Goal: Check status: Check status

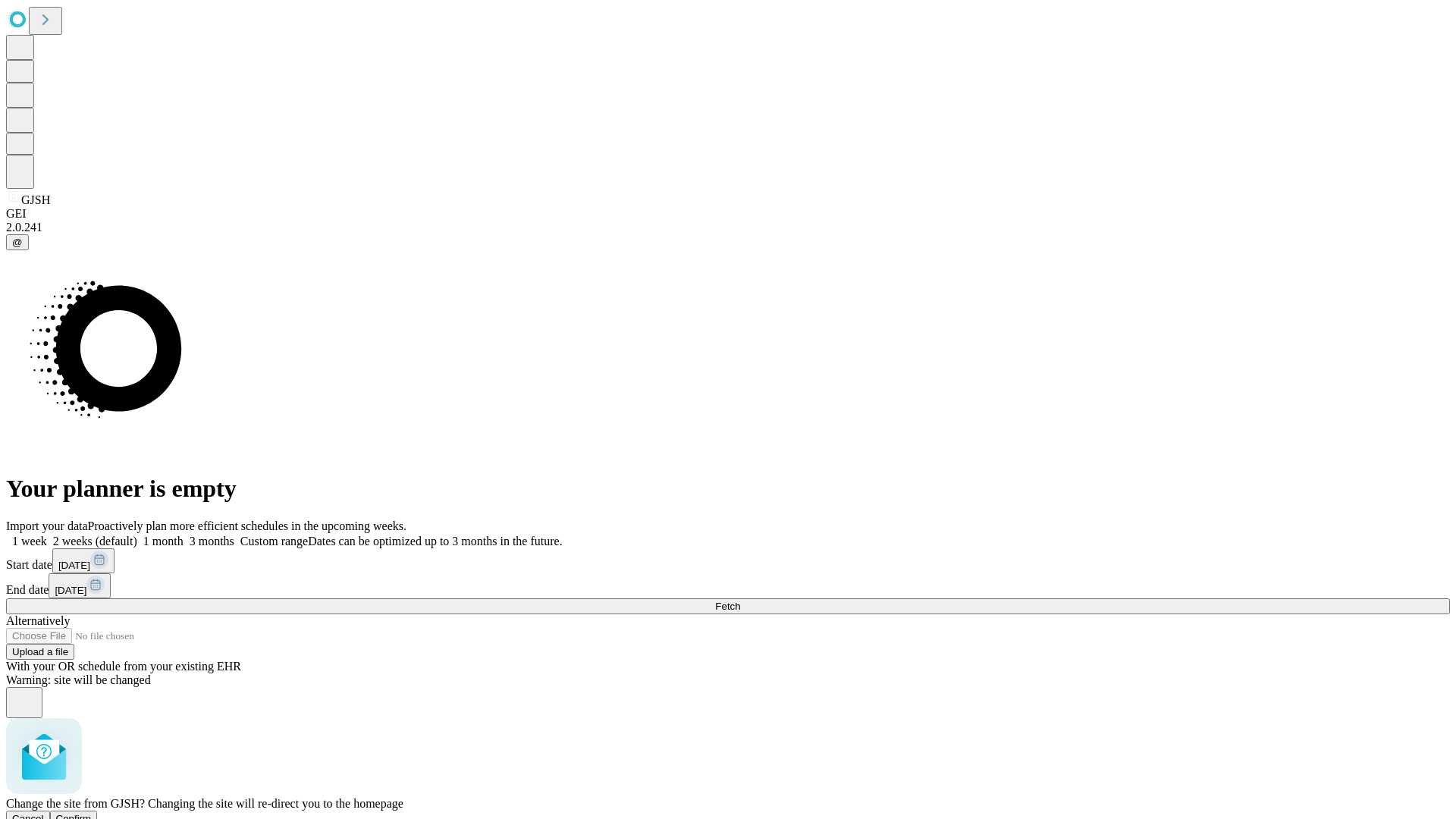
click at [92, 812] on span "Confirm" at bounding box center [74, 818] width 36 height 11
click at [184, 535] on label "1 month" at bounding box center [160, 541] width 46 height 13
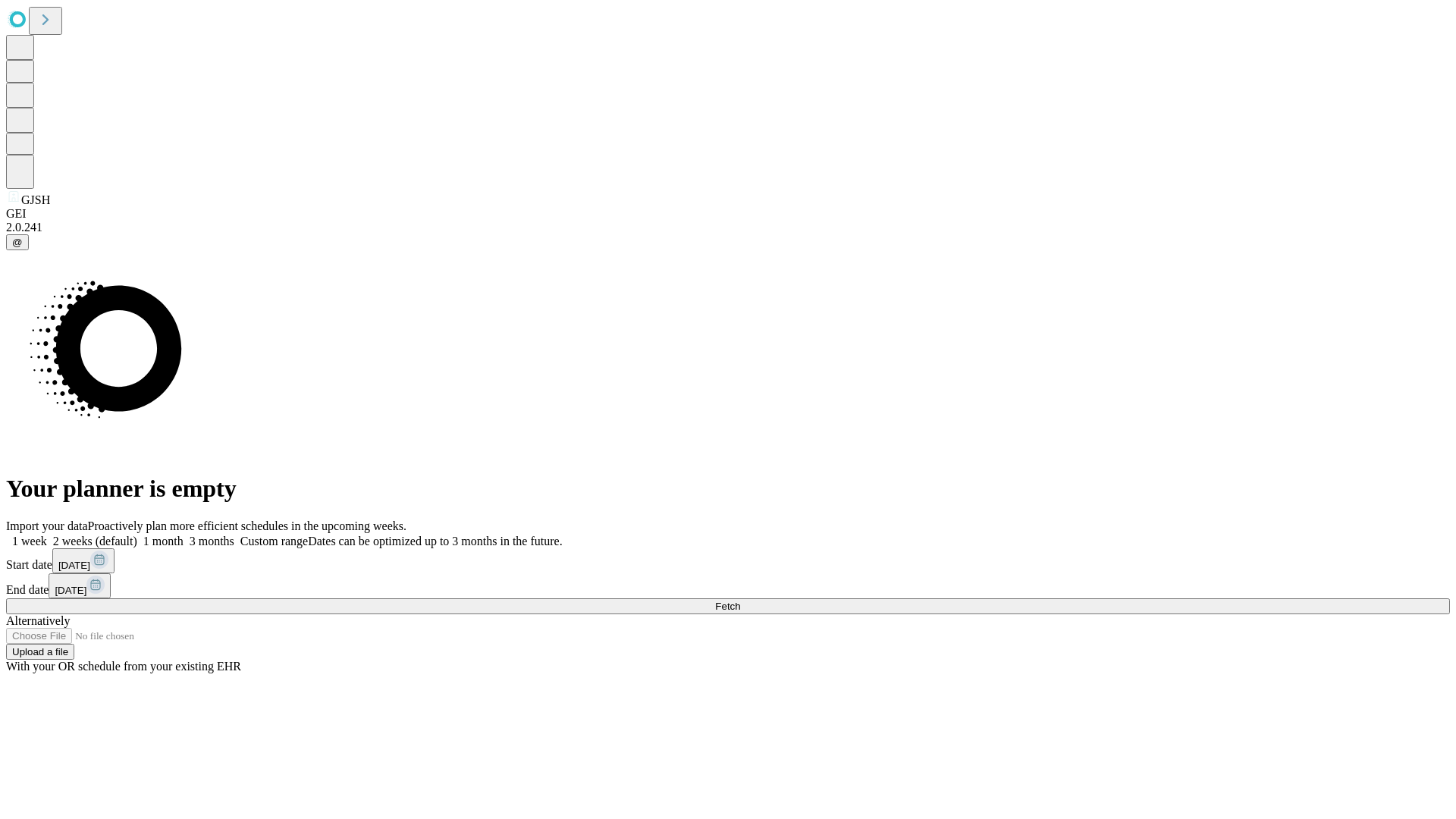
click at [740, 600] on span "Fetch" at bounding box center [727, 606] width 25 height 11
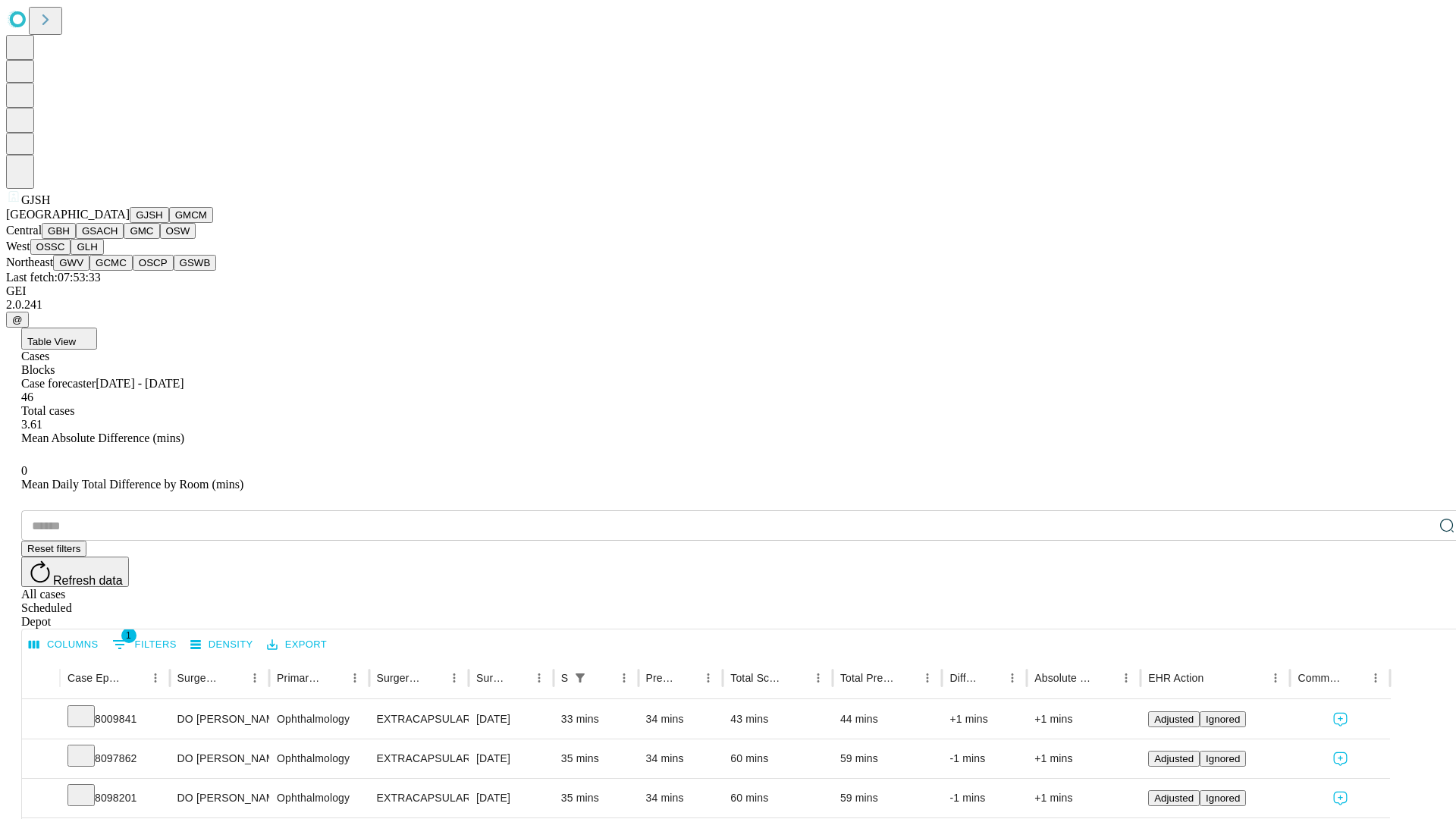
click at [169, 223] on button "GMCM" at bounding box center [191, 215] width 44 height 16
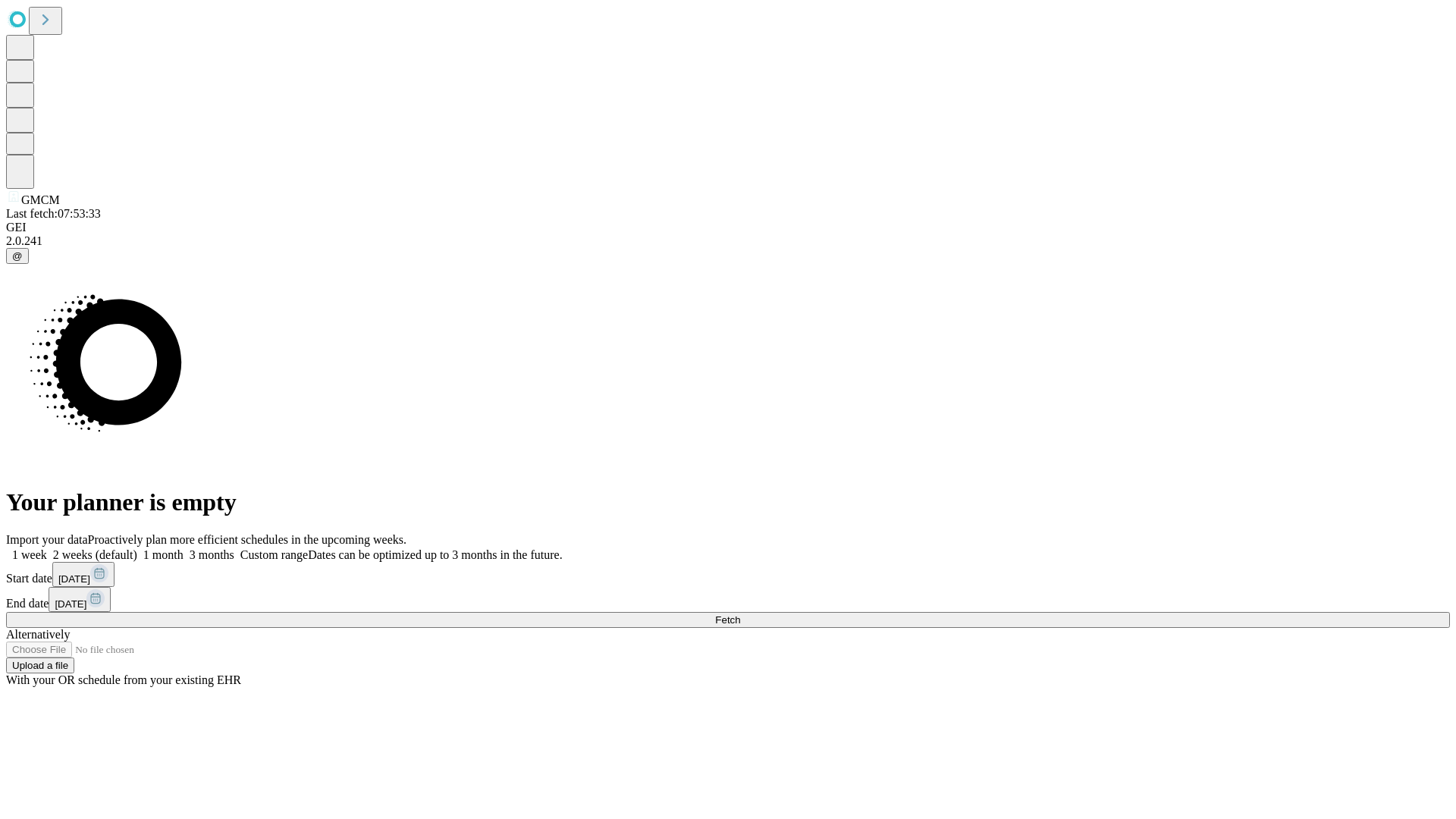
click at [184, 548] on label "1 month" at bounding box center [160, 555] width 46 height 13
click at [740, 614] on span "Fetch" at bounding box center [727, 620] width 25 height 11
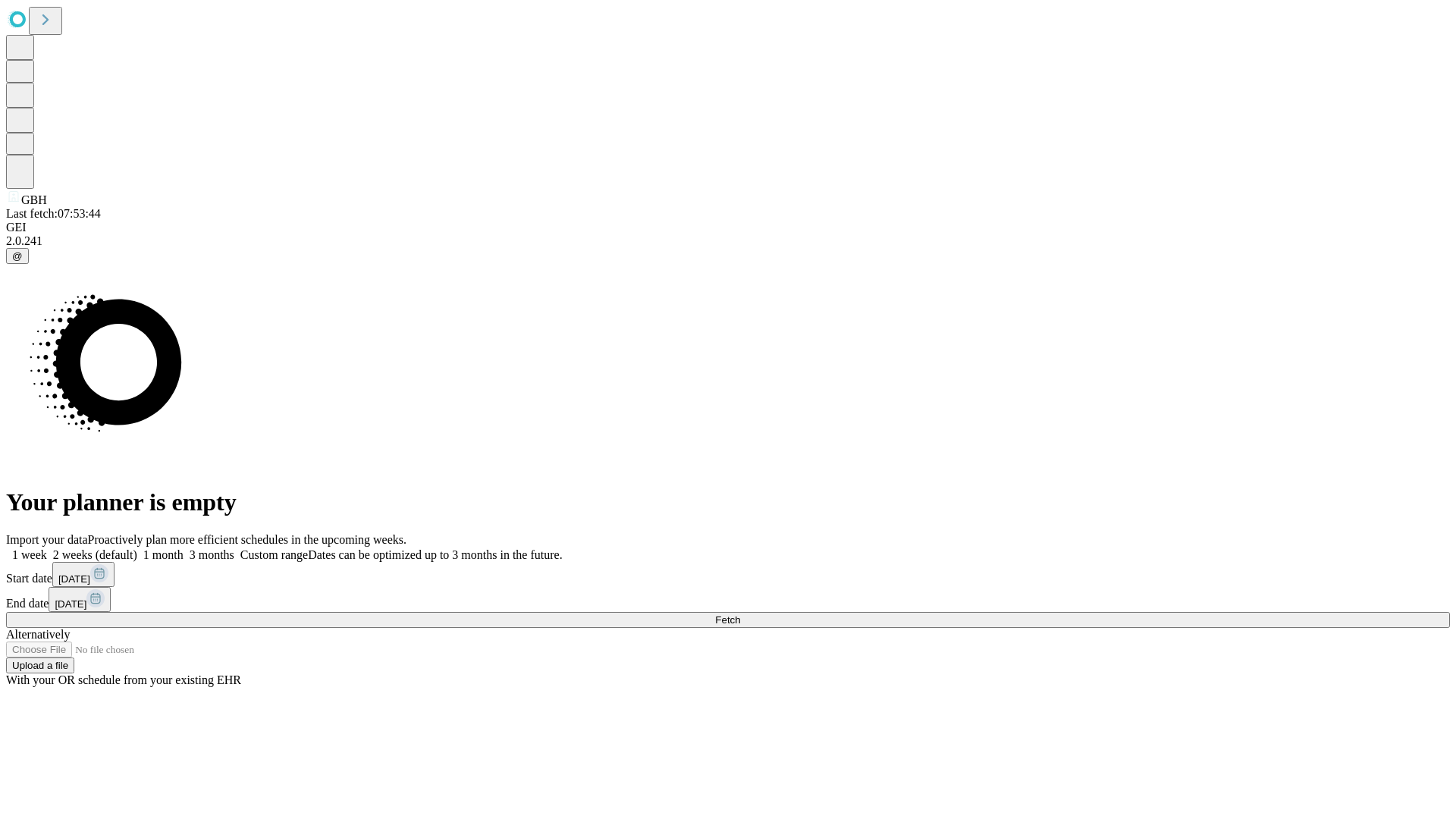
click at [184, 548] on label "1 month" at bounding box center [160, 555] width 46 height 13
click at [740, 614] on span "Fetch" at bounding box center [727, 620] width 25 height 11
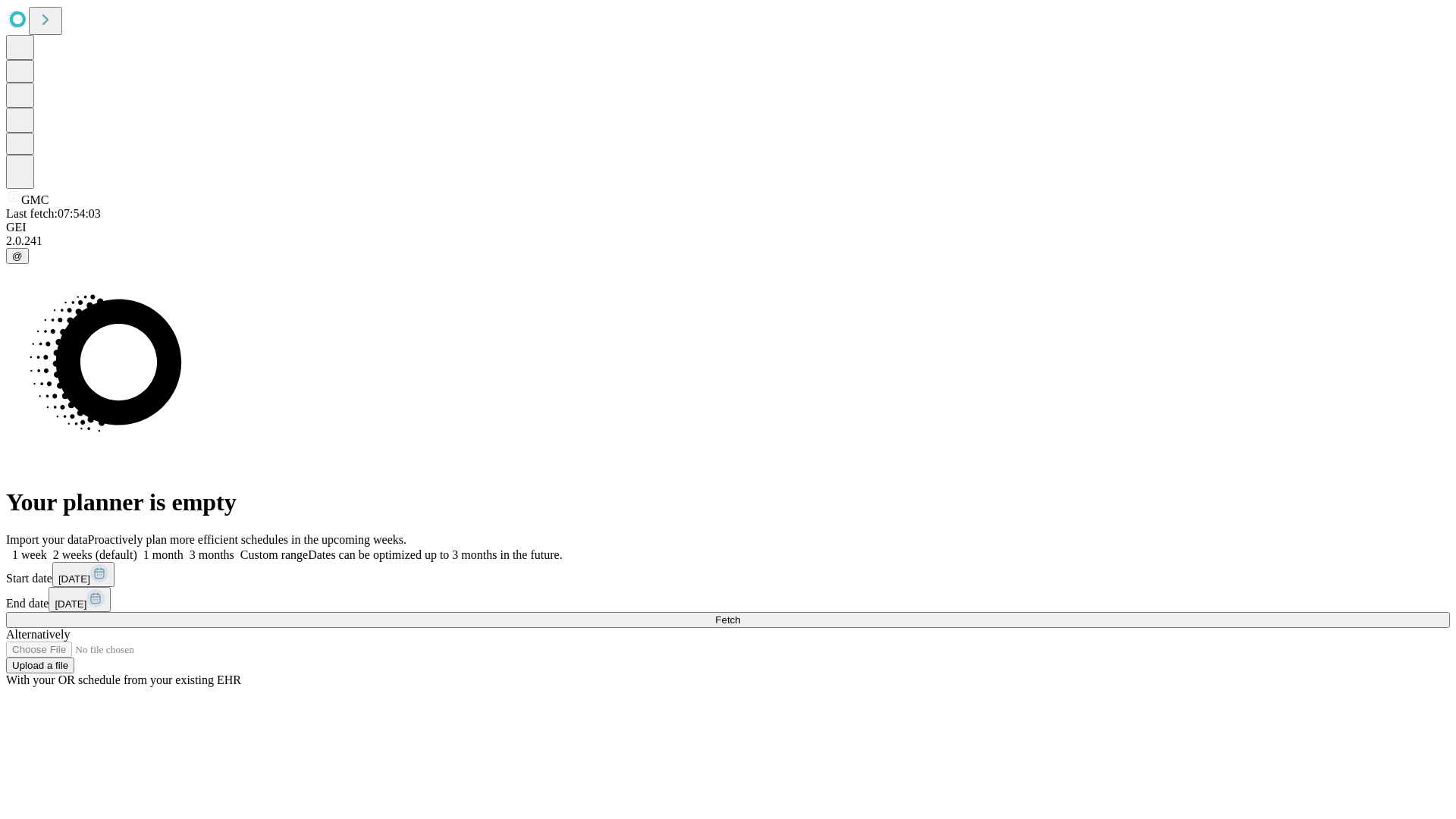
click at [184, 548] on label "1 month" at bounding box center [160, 555] width 46 height 13
click at [740, 614] on span "Fetch" at bounding box center [727, 620] width 25 height 11
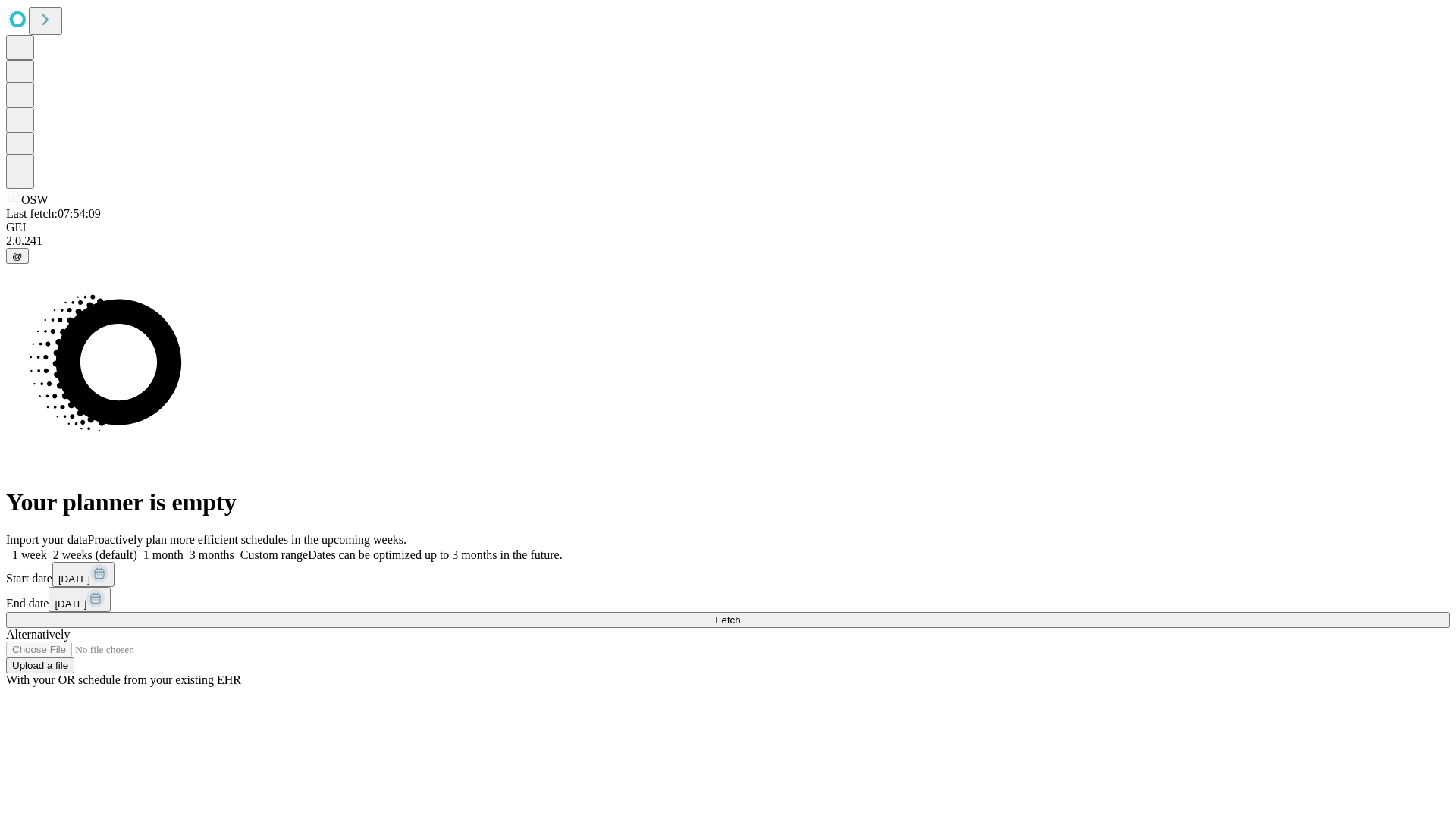
click at [740, 614] on span "Fetch" at bounding box center [727, 620] width 25 height 11
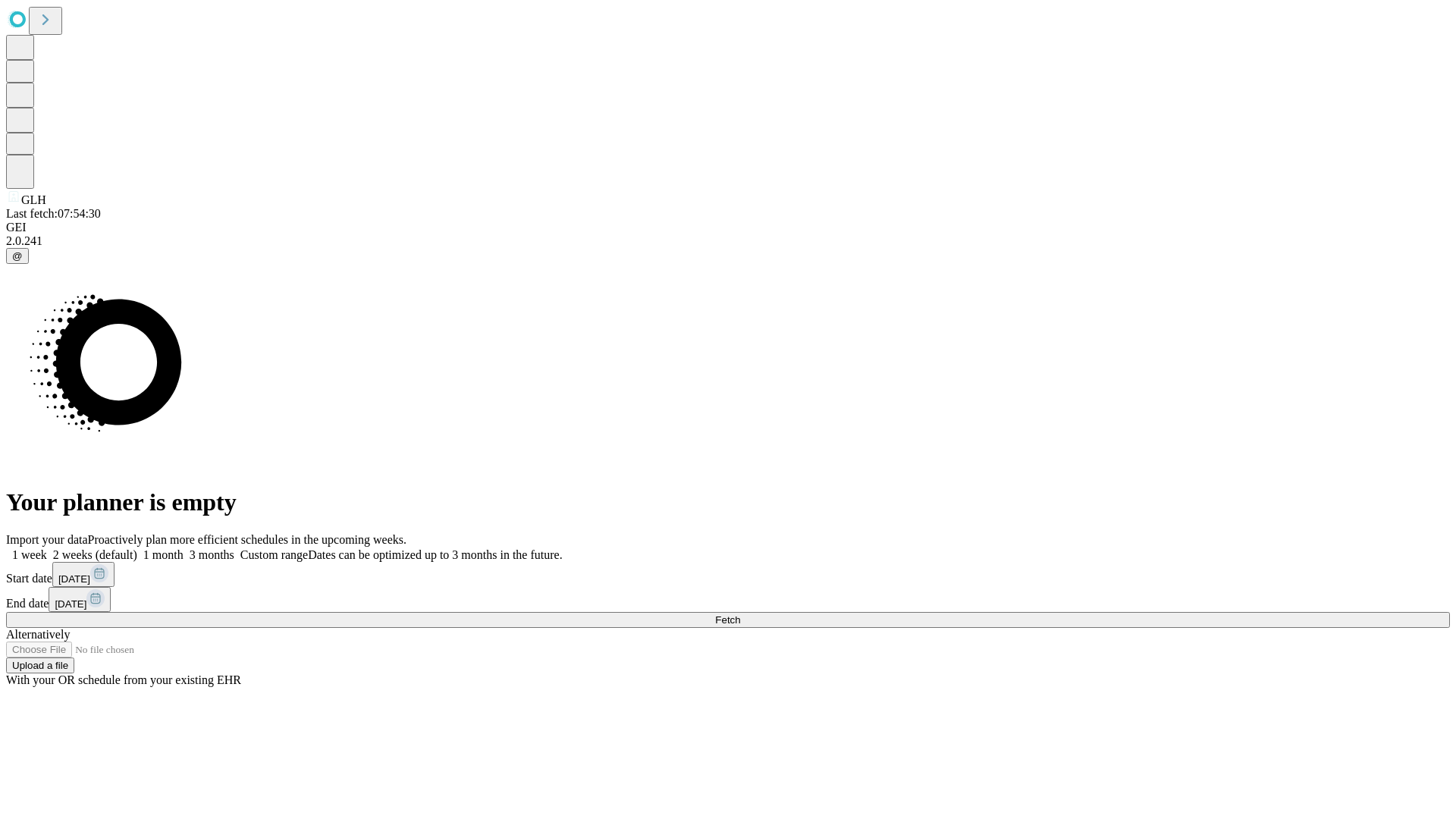
click at [184, 548] on label "1 month" at bounding box center [160, 555] width 46 height 13
click at [740, 614] on span "Fetch" at bounding box center [727, 620] width 25 height 11
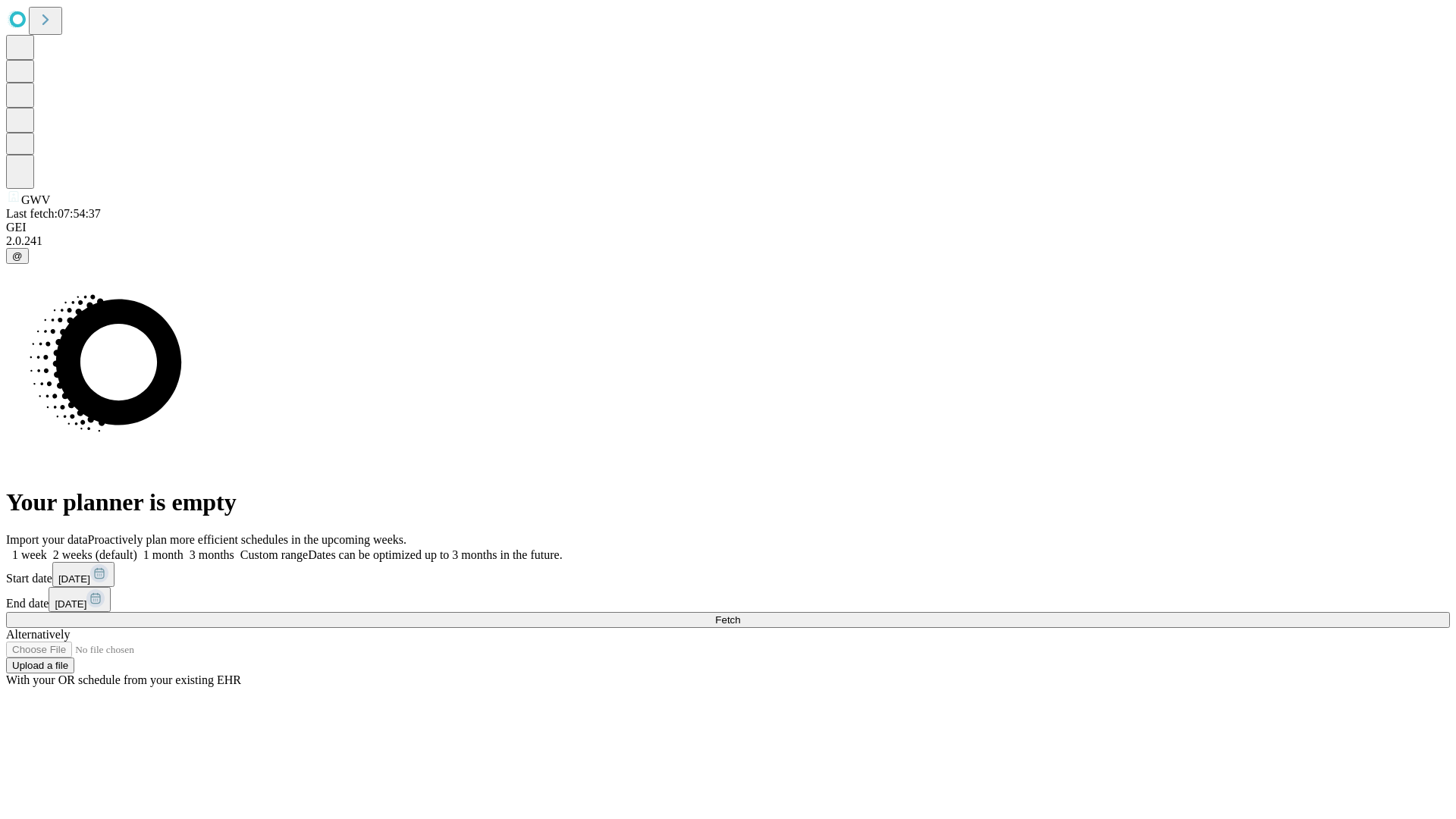
click at [184, 548] on label "1 month" at bounding box center [160, 555] width 46 height 13
click at [740, 614] on span "Fetch" at bounding box center [727, 620] width 25 height 11
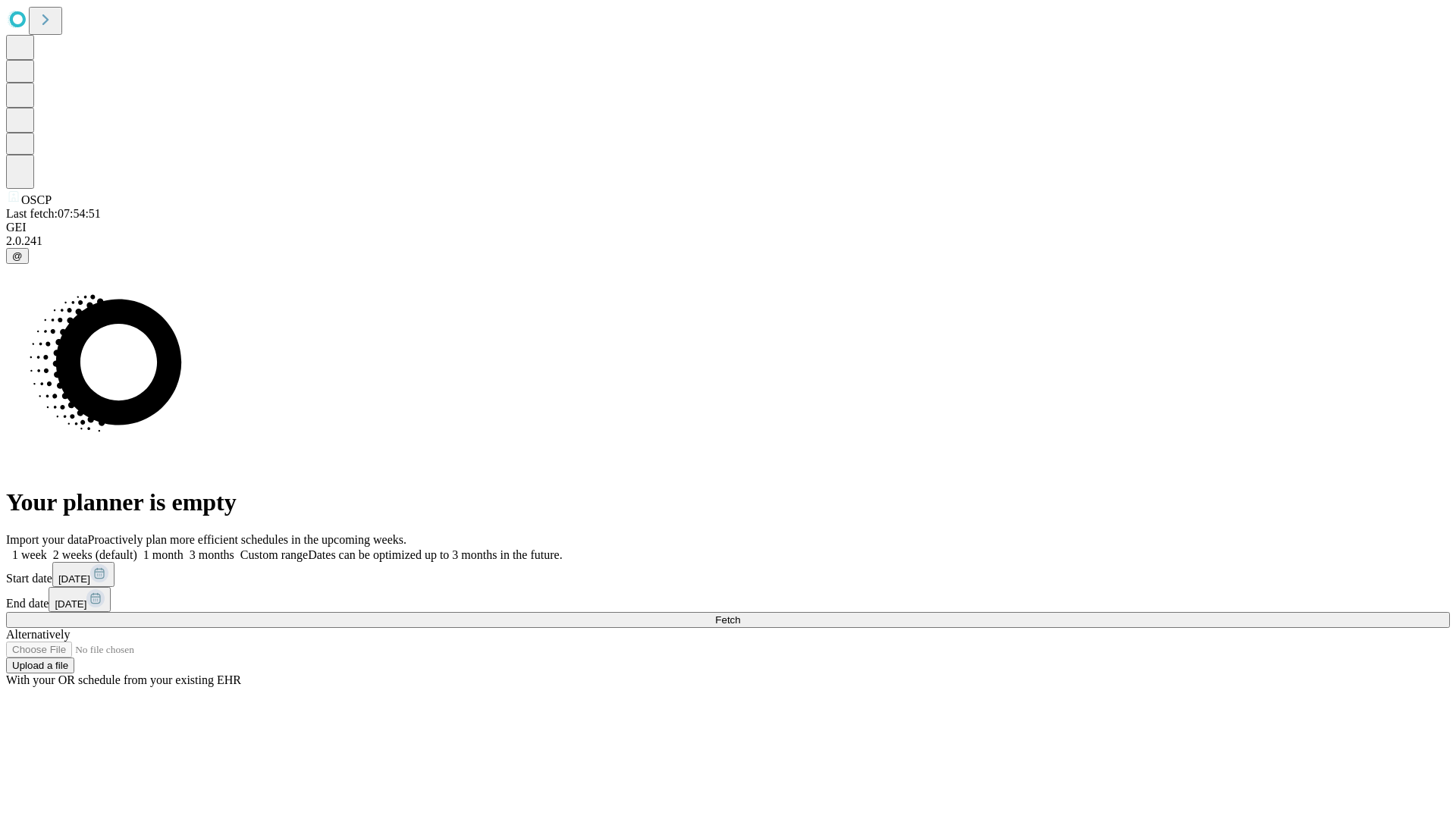
click at [740, 614] on span "Fetch" at bounding box center [727, 620] width 25 height 11
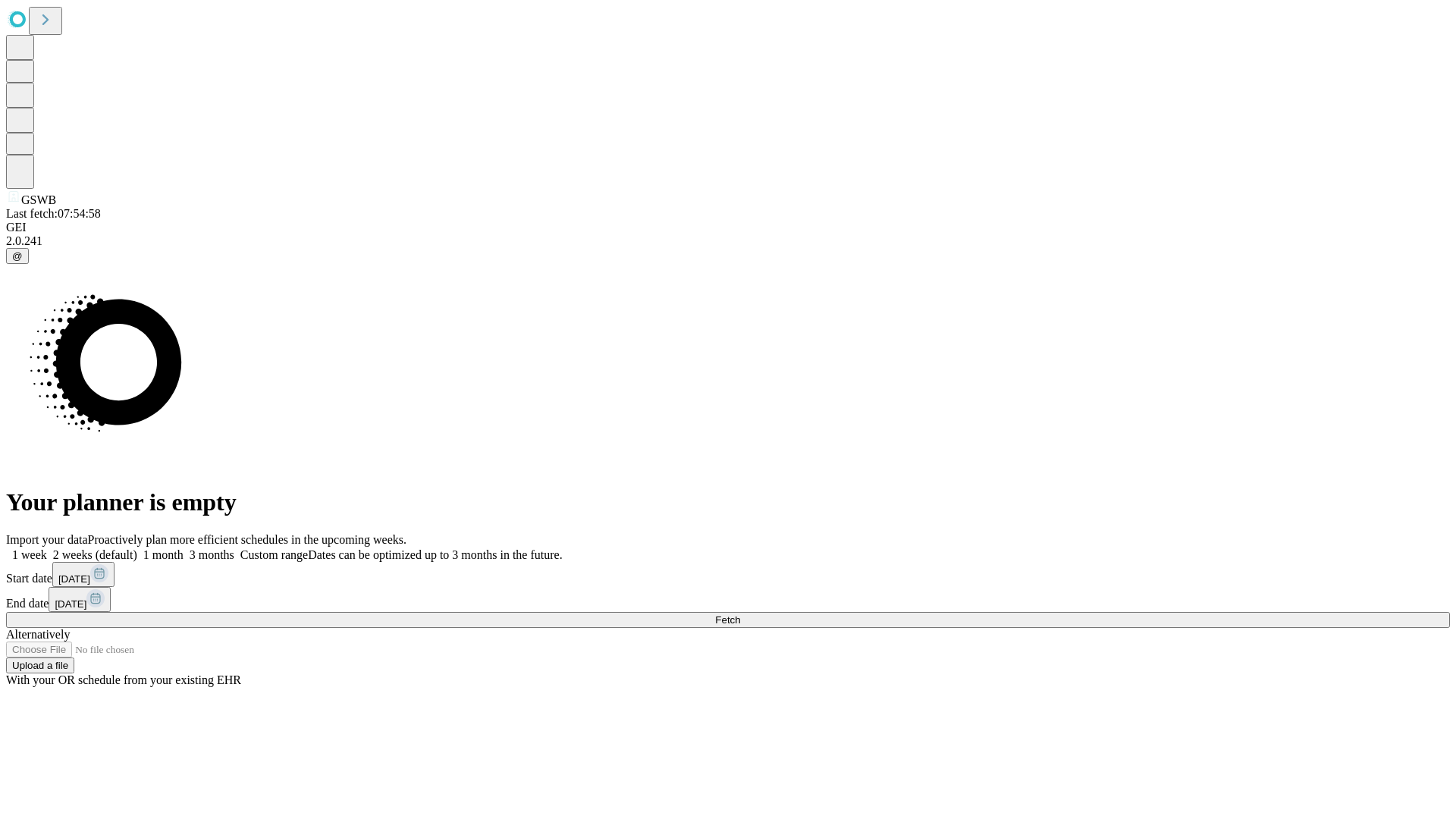
click at [184, 548] on label "1 month" at bounding box center [160, 555] width 46 height 13
click at [740, 614] on span "Fetch" at bounding box center [727, 620] width 25 height 11
